Goal: Information Seeking & Learning: Learn about a topic

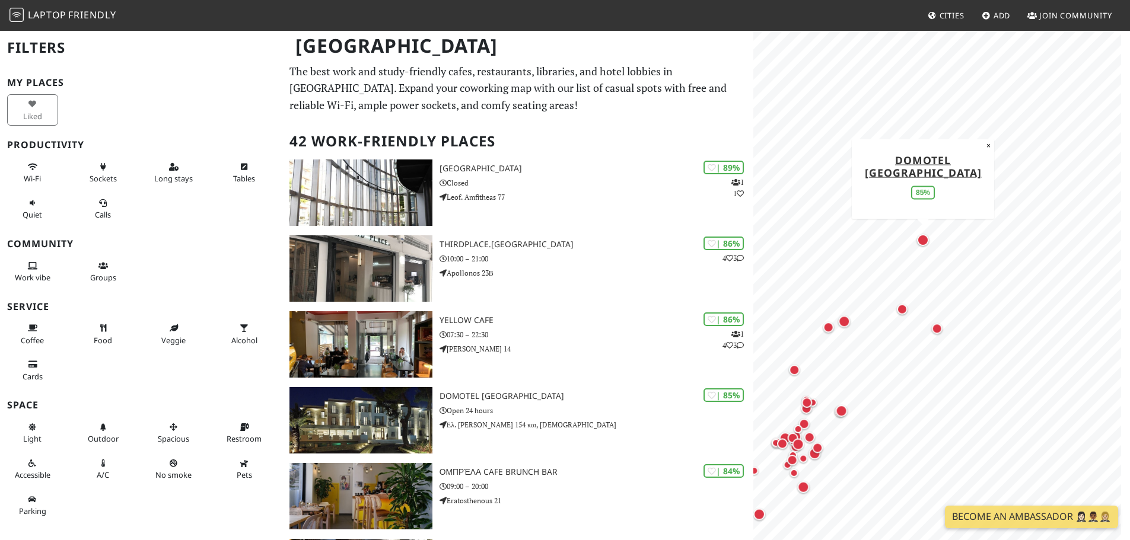
drag, startPoint x: 936, startPoint y: 186, endPoint x: 918, endPoint y: 238, distance: 54.6
click at [918, 238] on div "Map marker" at bounding box center [923, 240] width 12 height 12
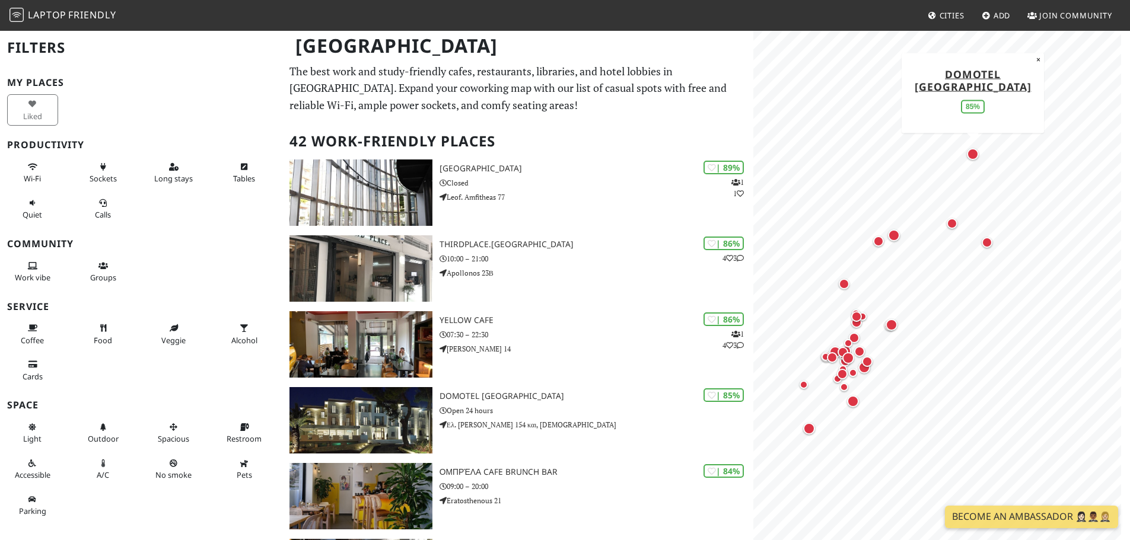
click at [974, 157] on div "Map marker" at bounding box center [973, 154] width 12 height 12
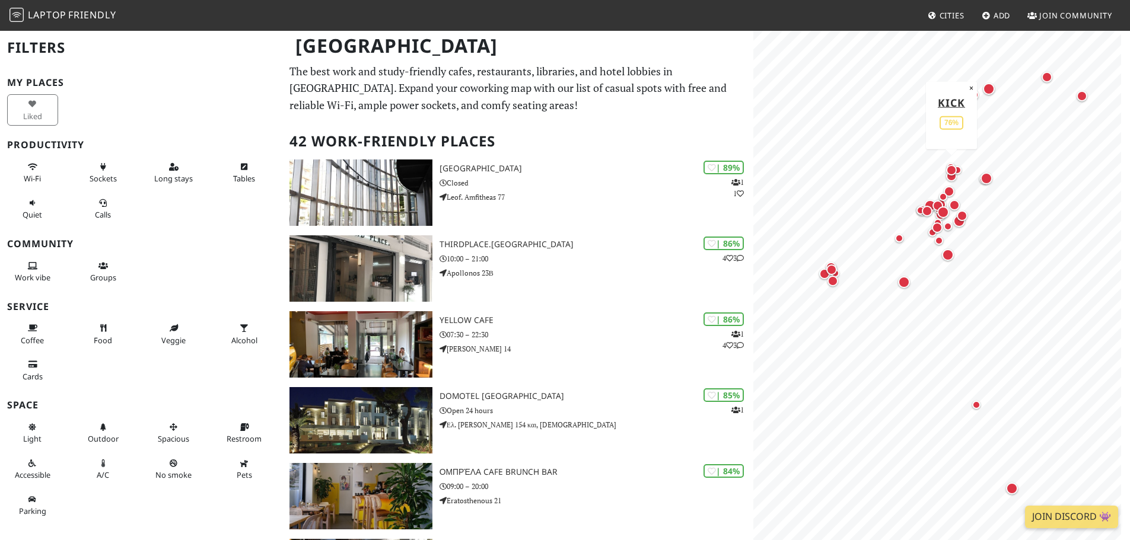
click at [959, 172] on div "Map marker" at bounding box center [951, 170] width 15 height 15
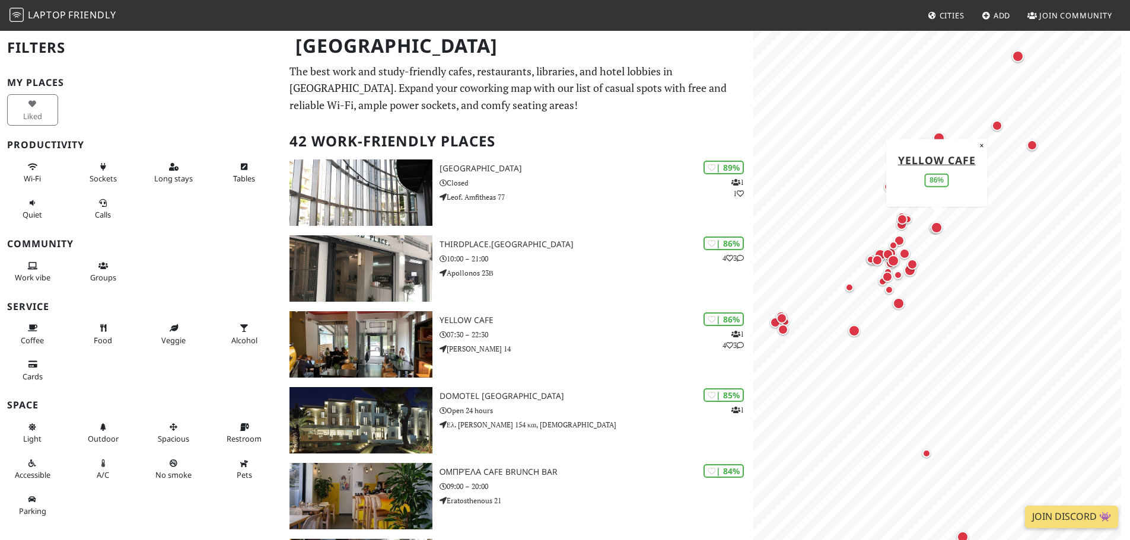
click at [937, 228] on div "Map marker" at bounding box center [937, 228] width 12 height 12
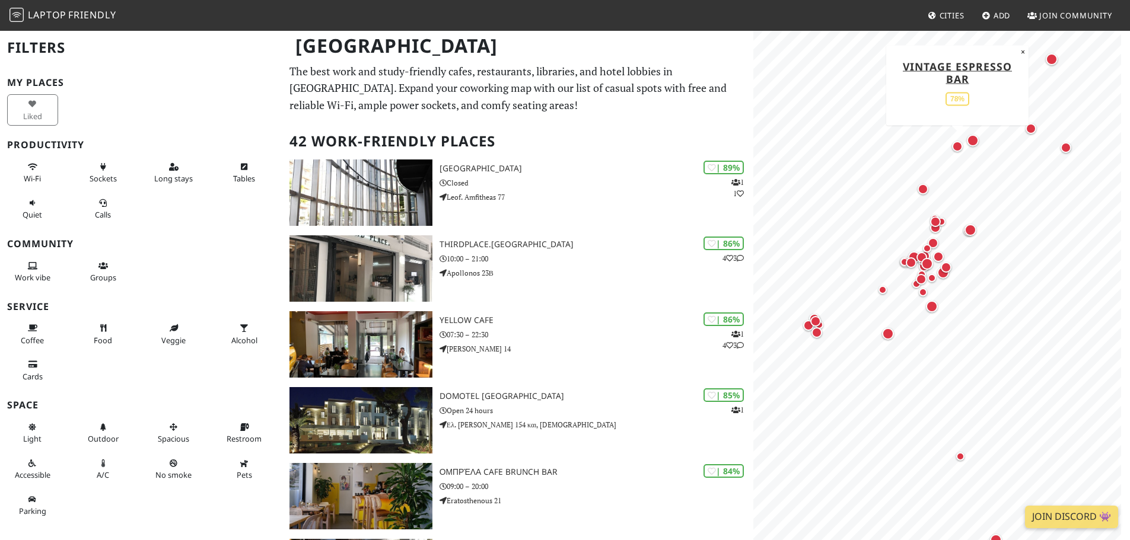
click at [953, 142] on div "Map marker" at bounding box center [957, 146] width 15 height 15
click at [972, 139] on div "Map marker" at bounding box center [973, 141] width 12 height 12
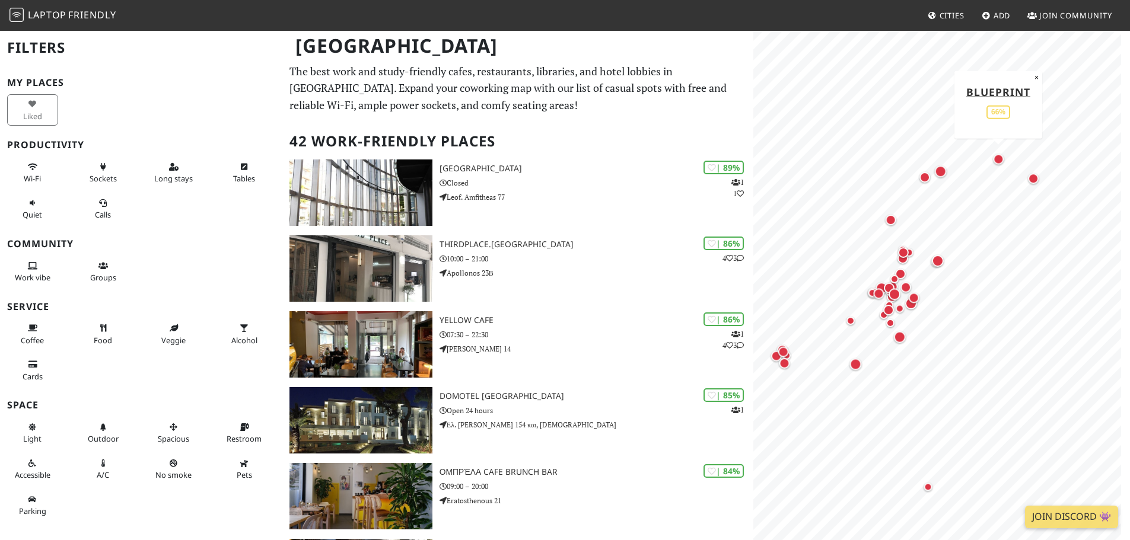
drag, startPoint x: 1028, startPoint y: 149, endPoint x: 997, endPoint y: 163, distance: 34.0
click at [997, 163] on div "Map marker" at bounding box center [998, 159] width 11 height 11
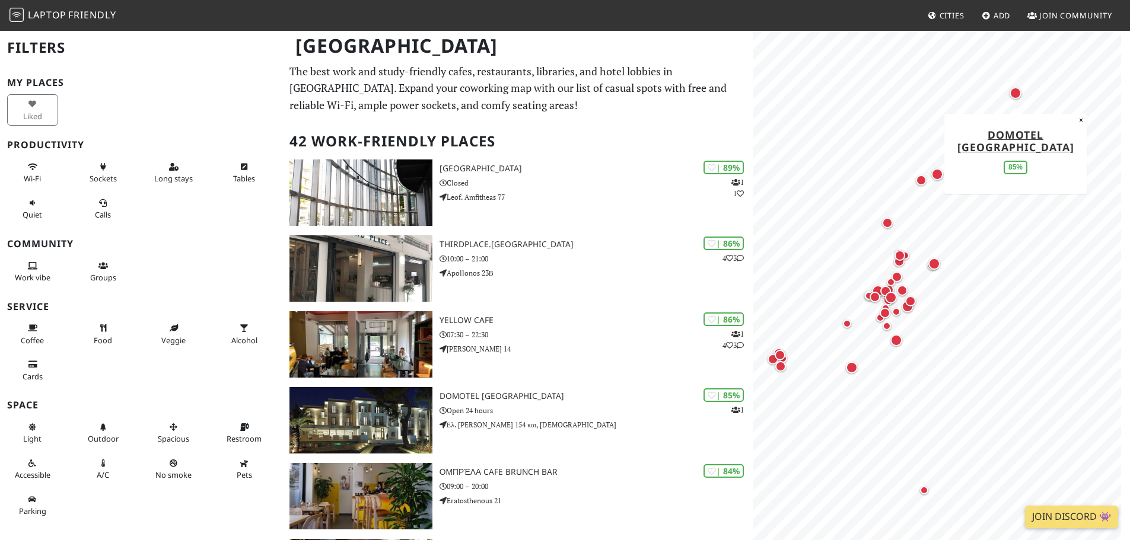
click at [1017, 97] on div "Map marker" at bounding box center [1016, 93] width 12 height 12
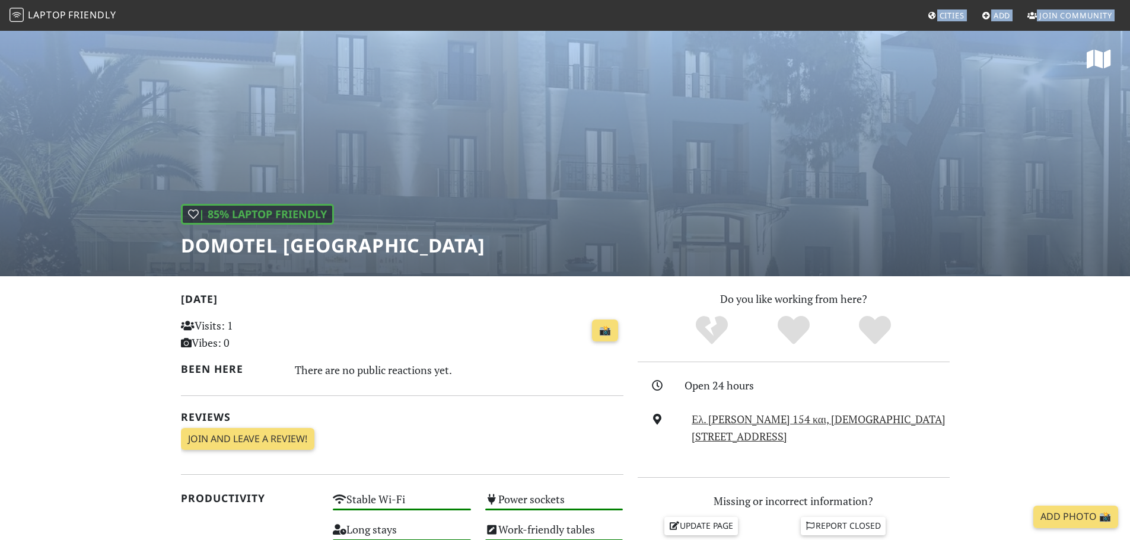
drag, startPoint x: 873, startPoint y: 101, endPoint x: 863, endPoint y: 30, distance: 72.5
click at [863, 30] on body "Laptop Friendly Cities Add Join Community | 85% Laptop Friendly Domotel [GEOGRA…" at bounding box center [565, 270] width 1130 height 540
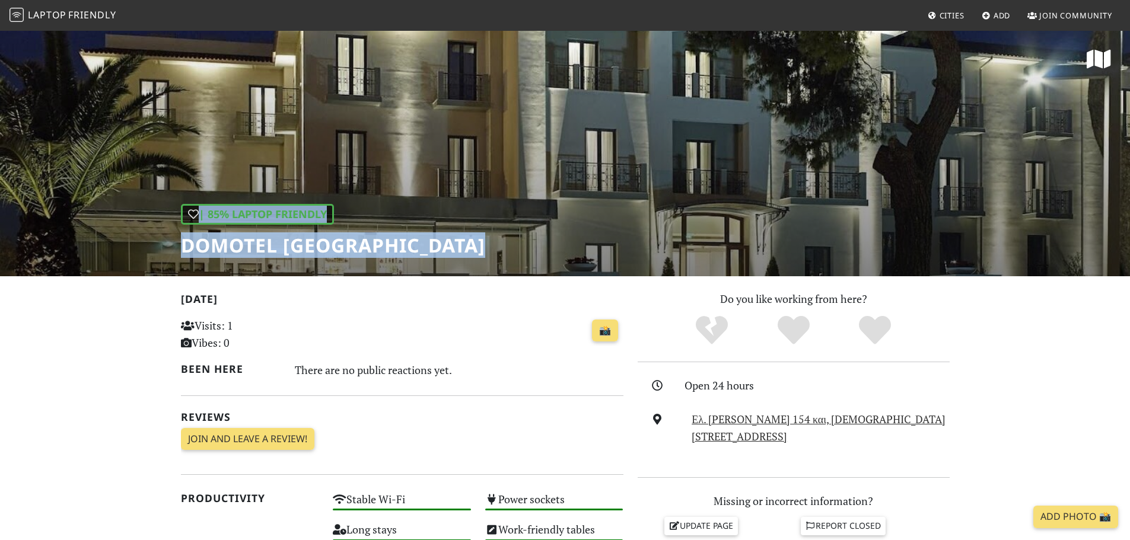
drag, startPoint x: 1129, startPoint y: 100, endPoint x: 1147, endPoint y: 206, distance: 108.4
click at [1130, 206] on html "Laptop Friendly Cities Add Join Community | 85% Laptop Friendly Domotel [GEOGRA…" at bounding box center [565, 270] width 1130 height 540
